Goal: Task Accomplishment & Management: Complete application form

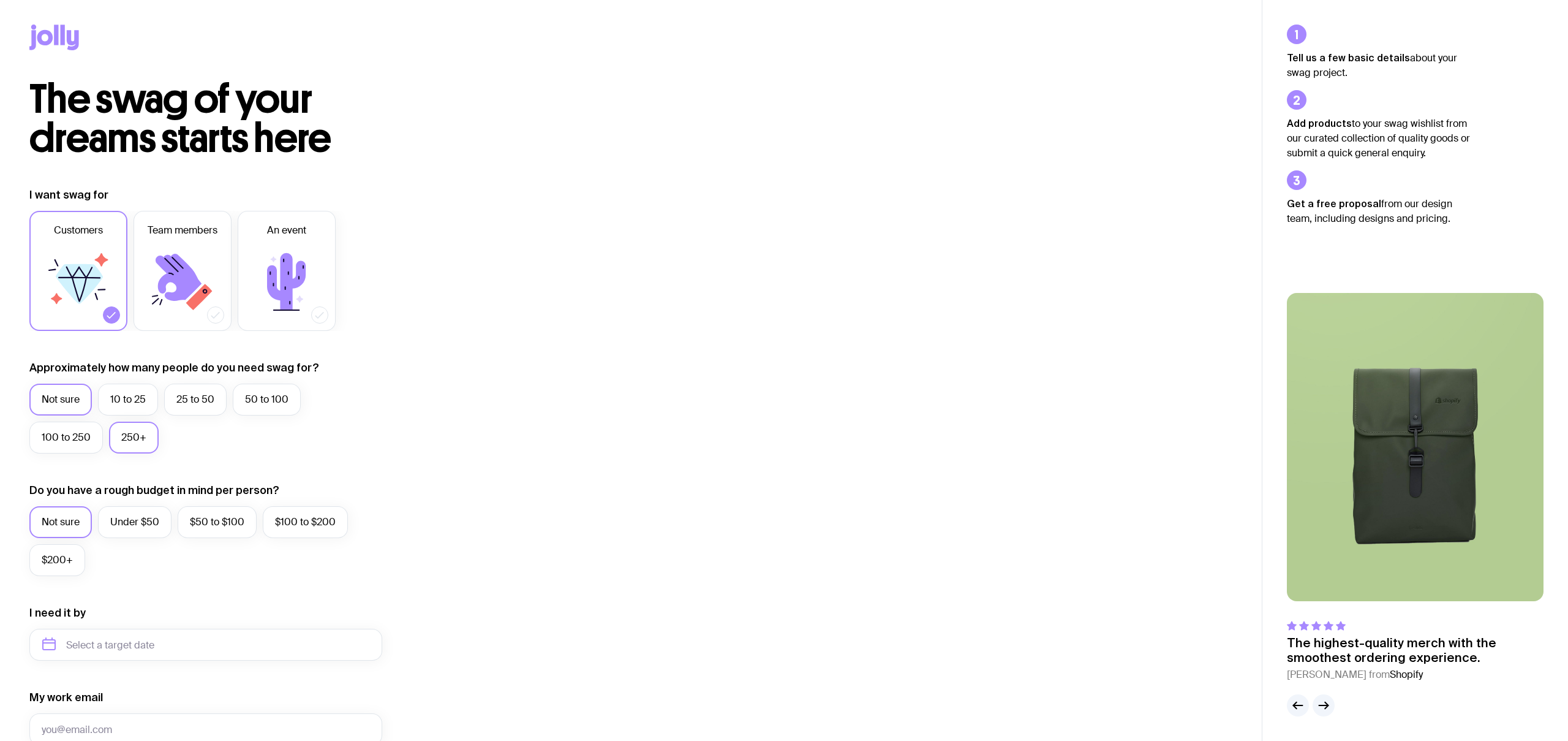
click at [116, 432] on label "250+" at bounding box center [134, 437] width 50 height 32
click at [0, 0] on input "250+" at bounding box center [0, 0] width 0 height 0
drag, startPoint x: 55, startPoint y: 553, endPoint x: 191, endPoint y: 531, distance: 137.8
click at [56, 553] on label "$200+" at bounding box center [57, 559] width 56 height 32
click at [0, 0] on input "$200+" at bounding box center [0, 0] width 0 height 0
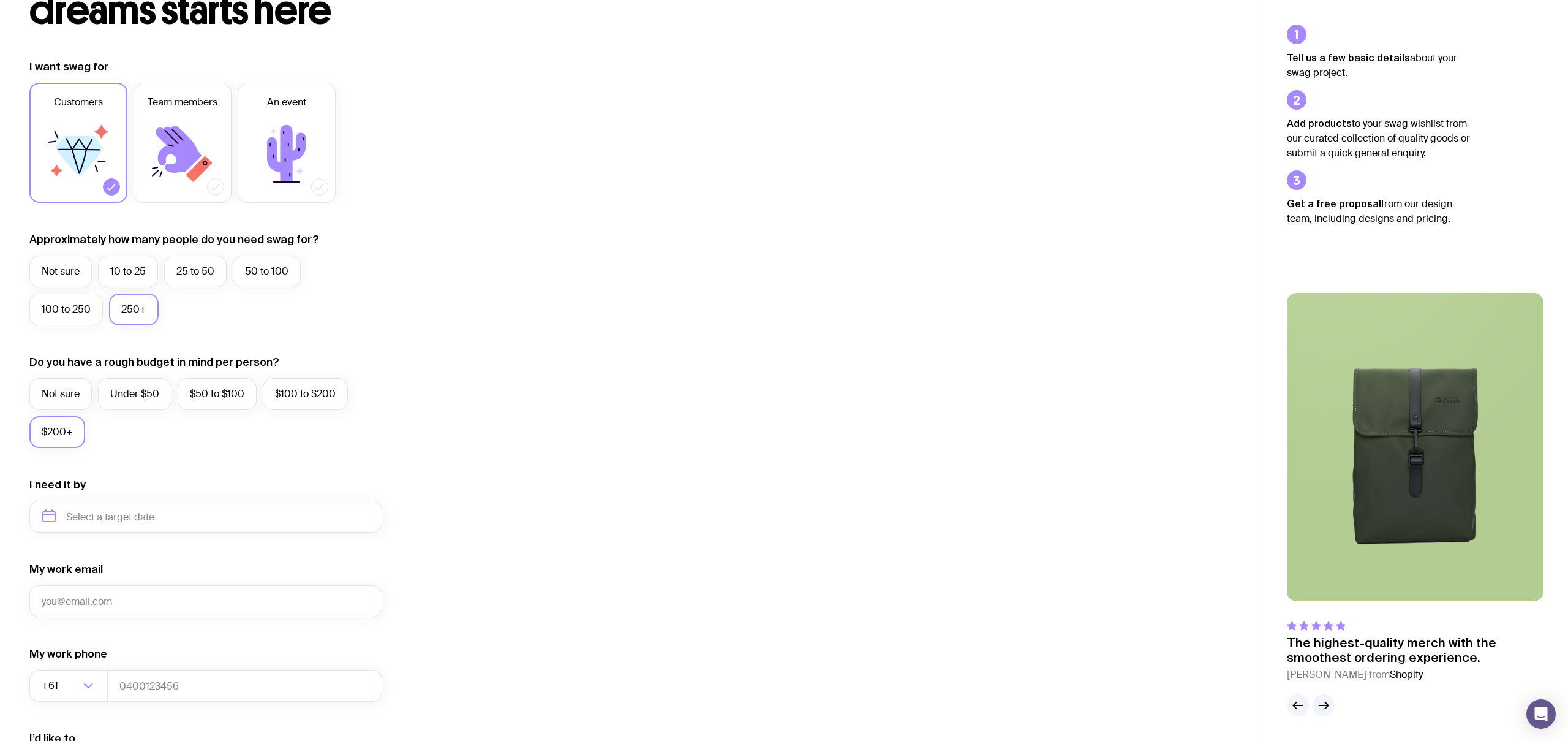
scroll to position [130, 0]
click at [123, 394] on label "Under $50" at bounding box center [135, 391] width 74 height 32
click at [0, 0] on input "Under $50" at bounding box center [0, 0] width 0 height 0
click at [95, 513] on input "text" at bounding box center [206, 513] width 353 height 32
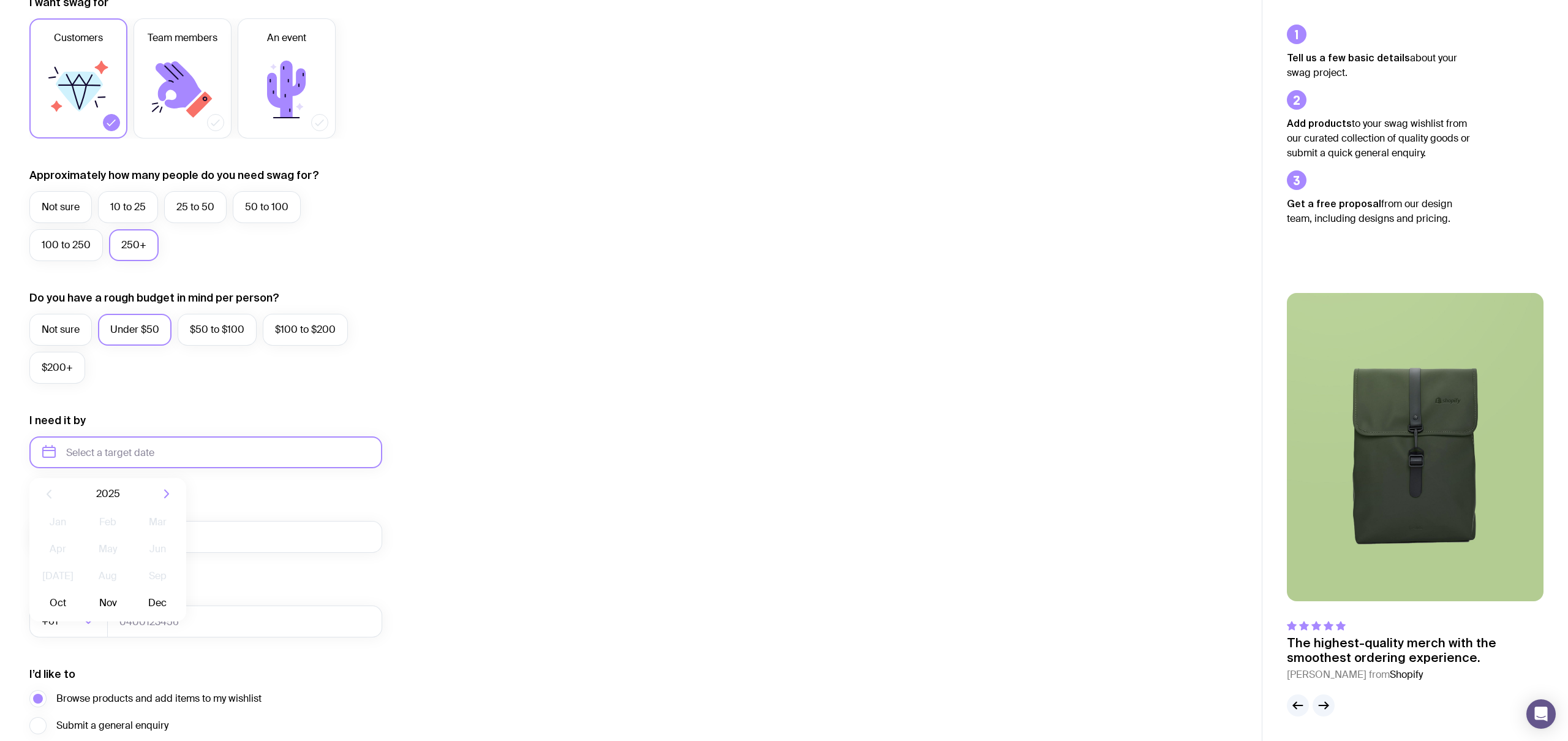
scroll to position [196, 0]
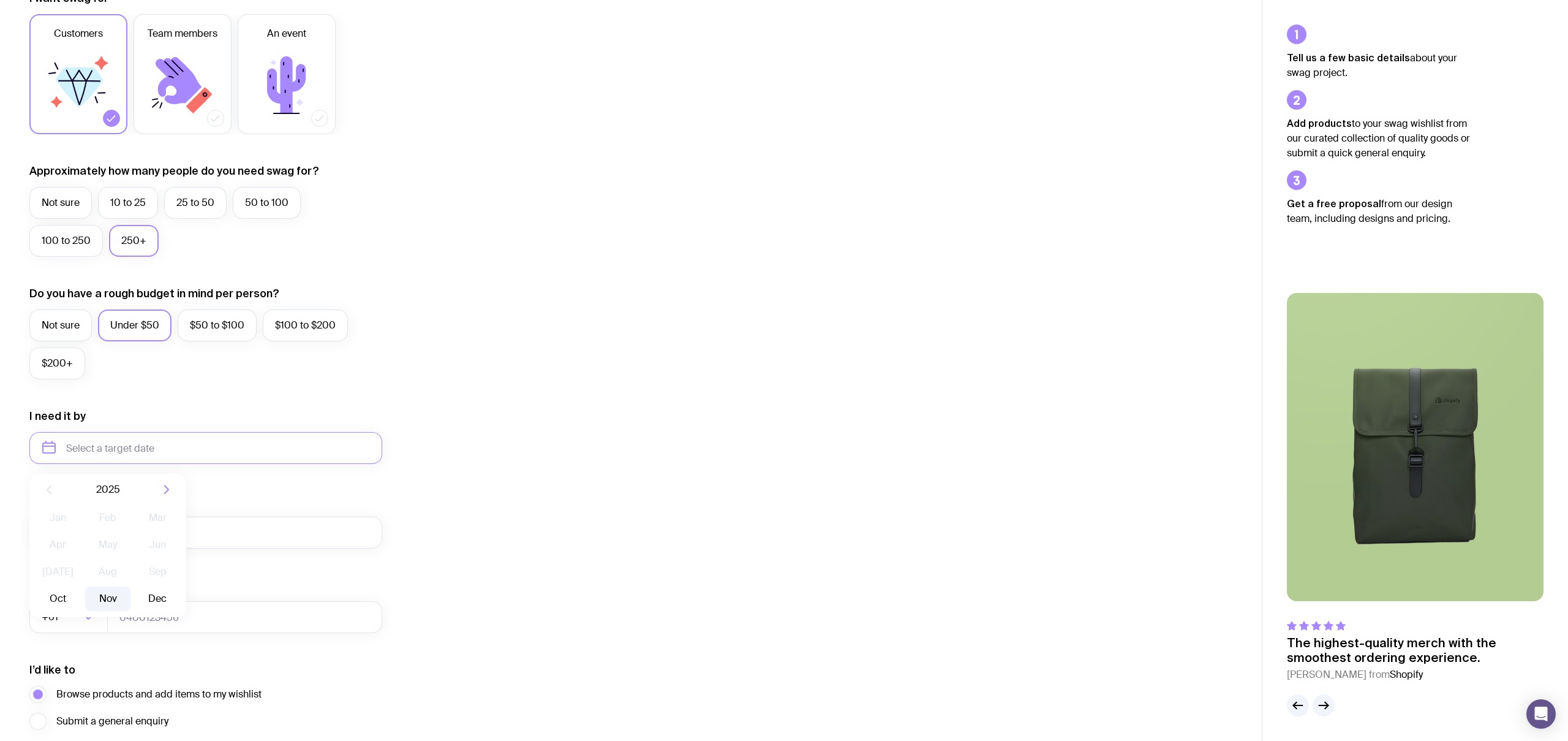
click at [107, 592] on button "Nov" at bounding box center [107, 599] width 44 height 24
type input "[DATE]"
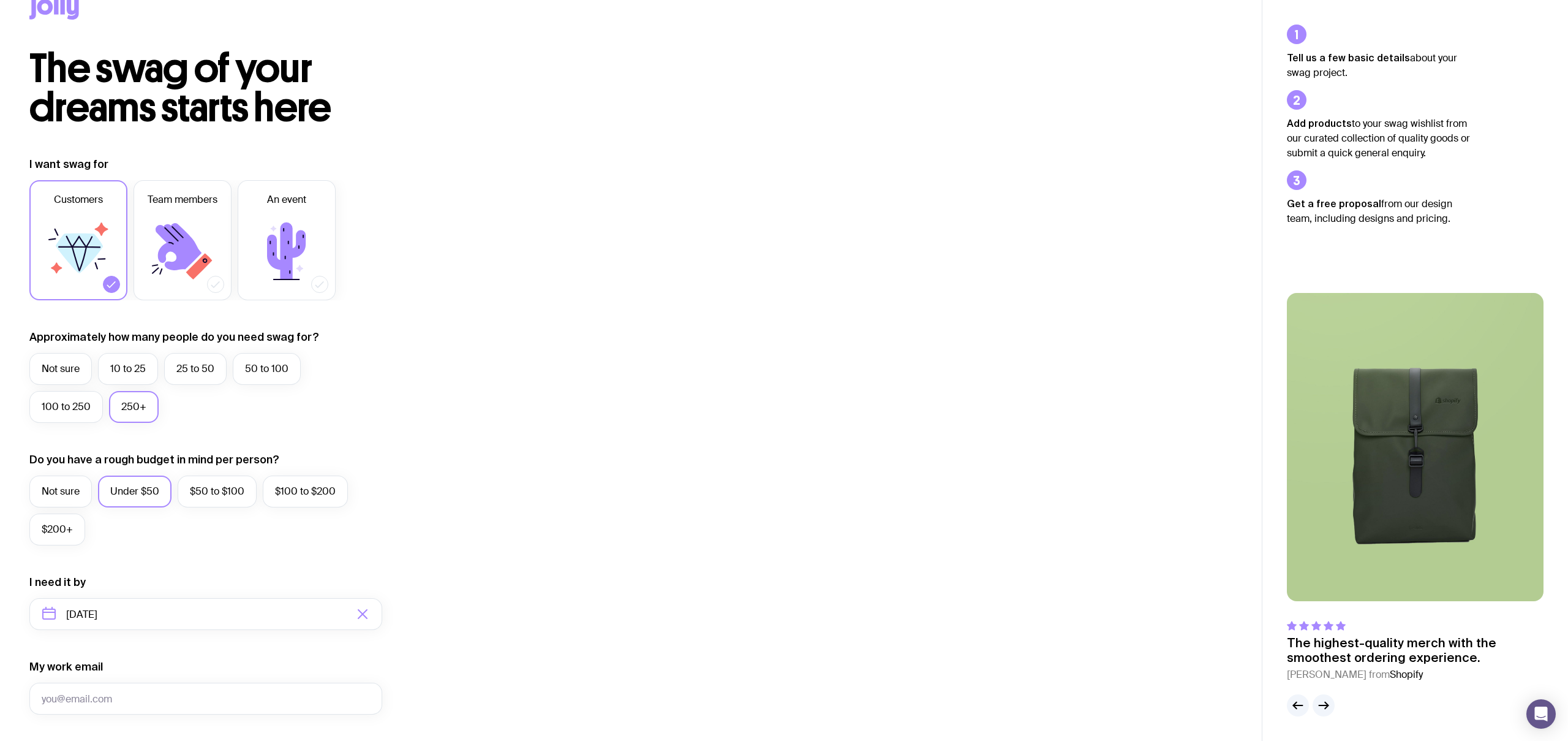
scroll to position [0, 0]
